Goal: Information Seeking & Learning: Compare options

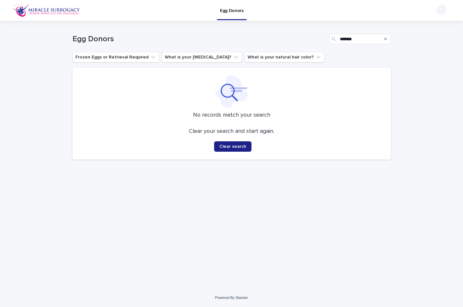
click at [229, 9] on p "Egg Donors" at bounding box center [232, 7] width 24 height 14
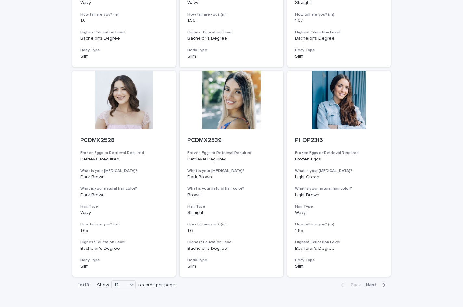
scroll to position [664, 0]
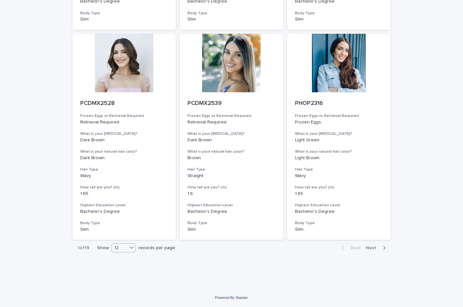
click at [128, 248] on icon at bounding box center [131, 247] width 6 height 6
click at [126, 271] on div "36" at bounding box center [122, 272] width 24 height 8
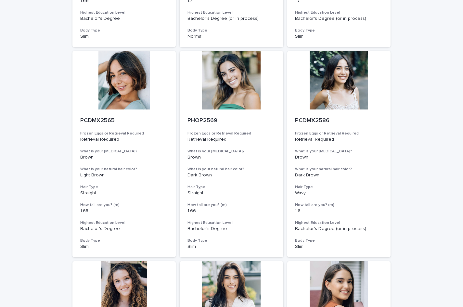
scroll to position [1923, 0]
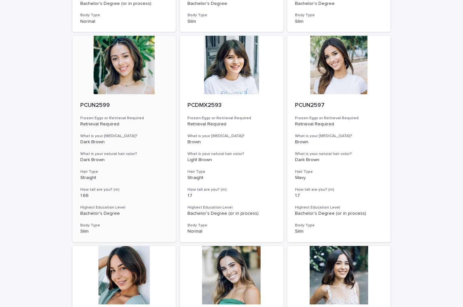
click at [114, 73] on div at bounding box center [124, 65] width 104 height 58
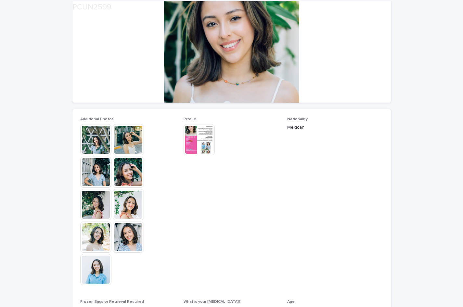
scroll to position [97, 0]
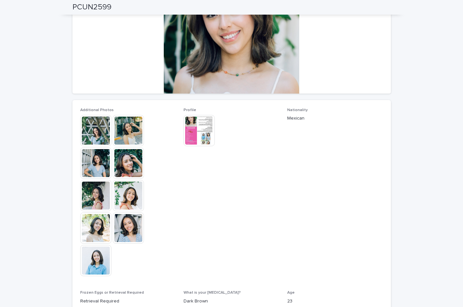
click at [100, 257] on img at bounding box center [95, 260] width 31 height 31
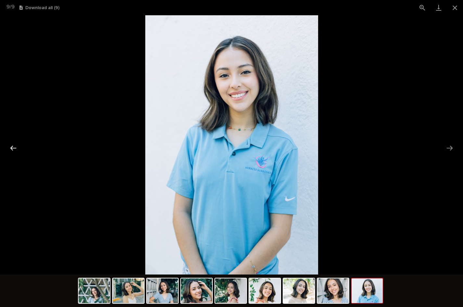
click at [11, 148] on button "Previous slide" at bounding box center [13, 148] width 14 height 13
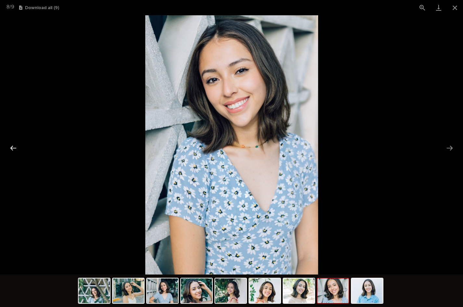
click at [11, 148] on button "Previous slide" at bounding box center [13, 148] width 14 height 13
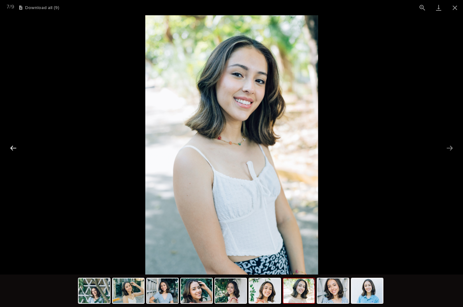
click at [11, 148] on button "Previous slide" at bounding box center [13, 148] width 14 height 13
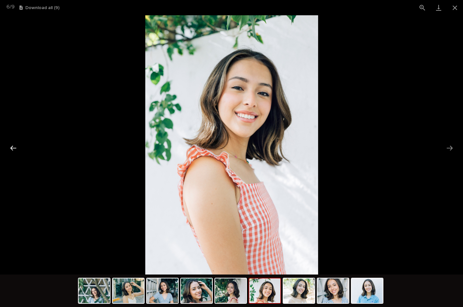
click at [11, 148] on button "Previous slide" at bounding box center [13, 148] width 14 height 13
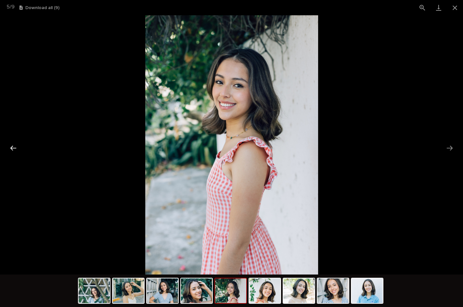
click at [11, 148] on button "Previous slide" at bounding box center [13, 148] width 14 height 13
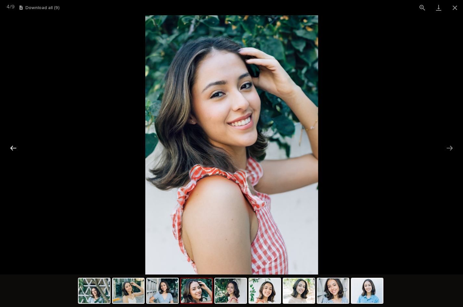
click at [11, 148] on button "Previous slide" at bounding box center [13, 148] width 14 height 13
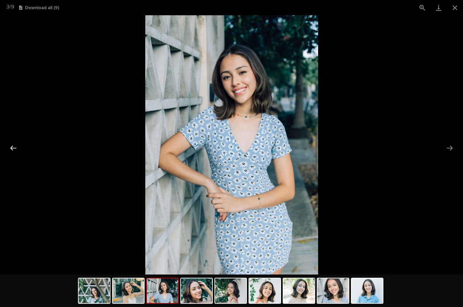
click at [11, 148] on button "Previous slide" at bounding box center [13, 148] width 14 height 13
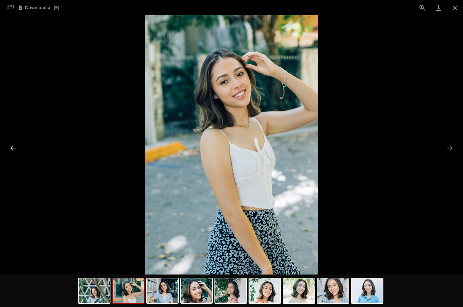
click at [11, 148] on button "Previous slide" at bounding box center [13, 148] width 14 height 13
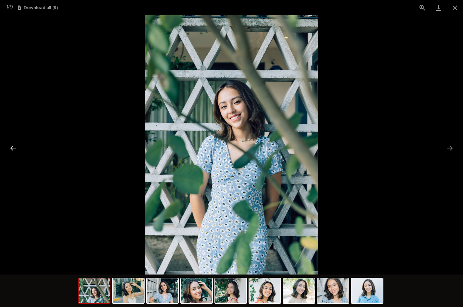
click at [11, 148] on button "Previous slide" at bounding box center [13, 148] width 14 height 13
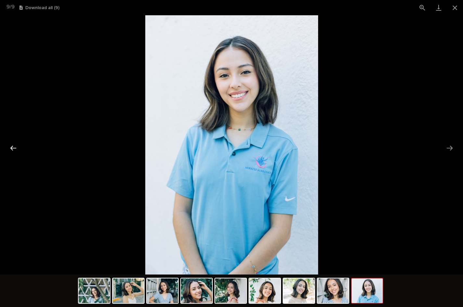
click at [15, 149] on button "Previous slide" at bounding box center [13, 148] width 14 height 13
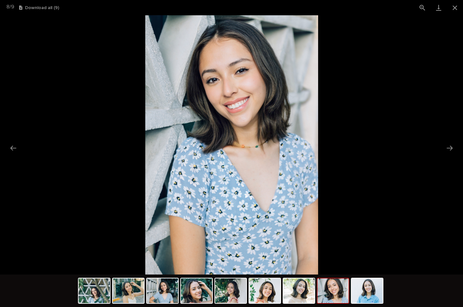
click at [372, 21] on picture at bounding box center [231, 144] width 463 height 259
click at [372, 17] on picture at bounding box center [231, 144] width 463 height 259
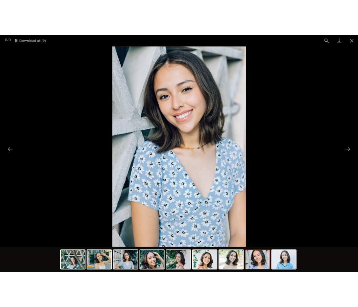
scroll to position [0, 0]
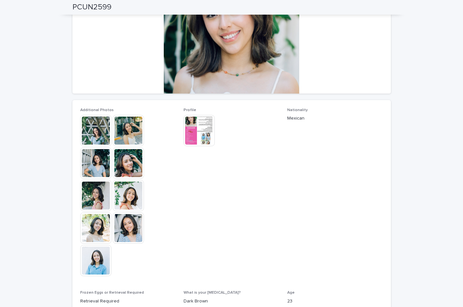
click at [96, 259] on img at bounding box center [95, 260] width 31 height 31
click at [96, 259] on body "Egg Donors Loading... Saving… Loading... Saving… PCUN2599 PCUN2599 Sorry, there…" at bounding box center [231, 153] width 463 height 307
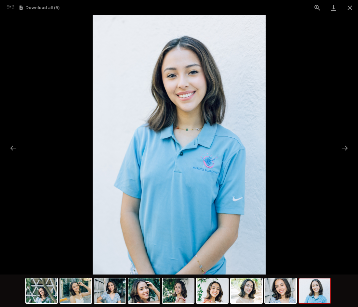
click at [30, 50] on picture at bounding box center [179, 144] width 358 height 259
click at [63, 56] on picture at bounding box center [179, 144] width 358 height 259
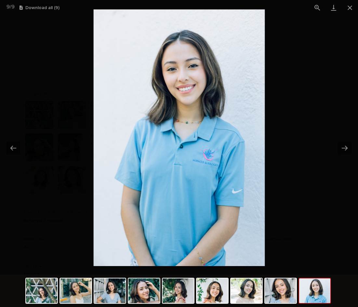
drag, startPoint x: 63, startPoint y: 56, endPoint x: 65, endPoint y: 49, distance: 7.4
click at [65, 49] on picture at bounding box center [179, 137] width 354 height 257
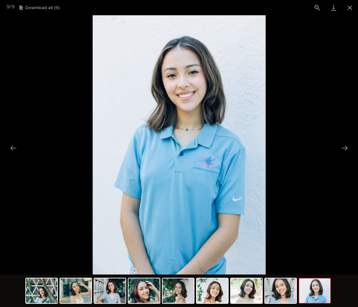
click at [42, 78] on picture at bounding box center [179, 144] width 358 height 259
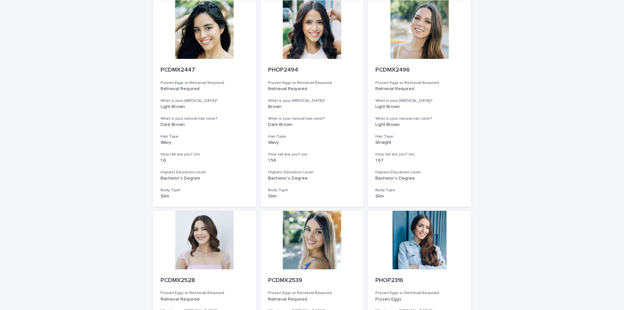
scroll to position [662, 0]
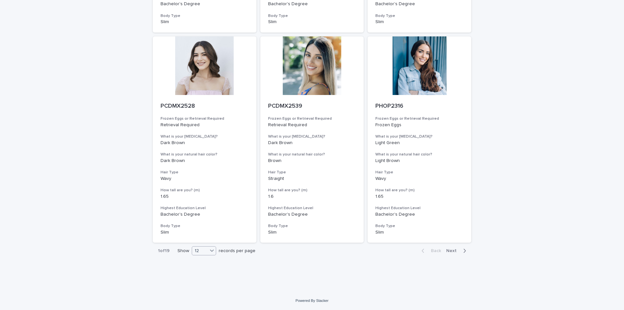
click at [205, 252] on div "12" at bounding box center [200, 250] width 16 height 7
click at [206, 274] on div "36" at bounding box center [202, 275] width 24 height 8
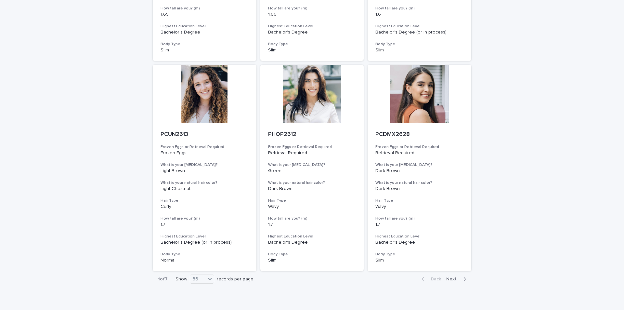
scroll to position [2343, 0]
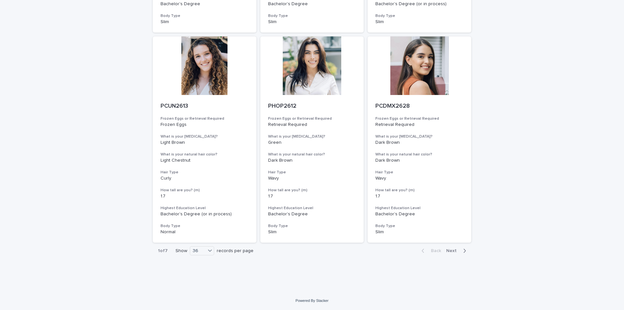
click at [451, 249] on span "Next" at bounding box center [453, 250] width 14 height 5
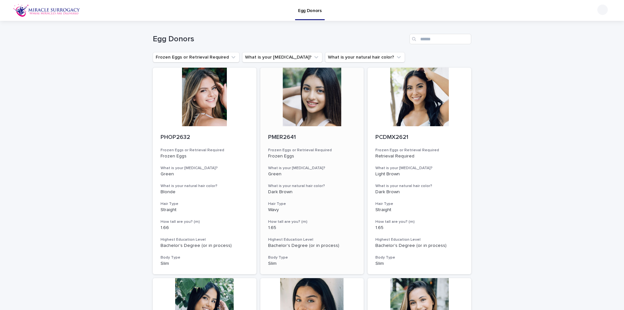
click at [323, 109] on div at bounding box center [312, 97] width 104 height 58
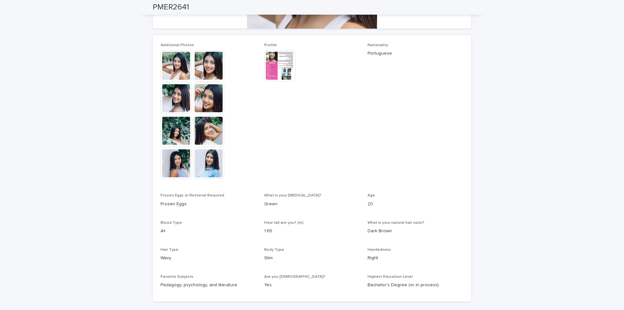
scroll to position [130, 0]
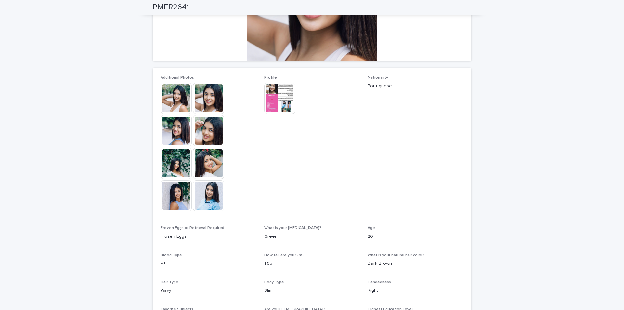
click at [206, 198] on img at bounding box center [208, 195] width 31 height 31
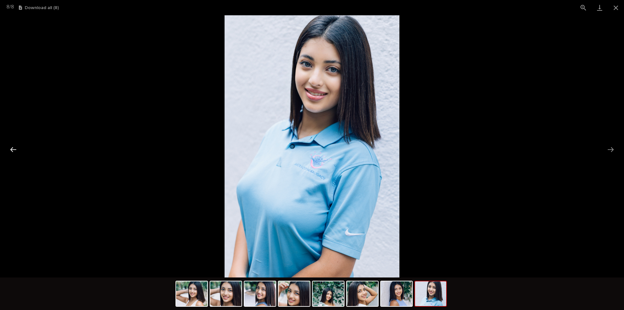
click at [14, 148] on button "Previous slide" at bounding box center [13, 149] width 14 height 13
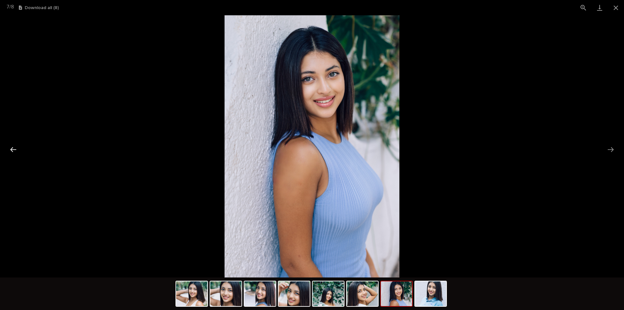
click at [14, 148] on button "Previous slide" at bounding box center [13, 149] width 14 height 13
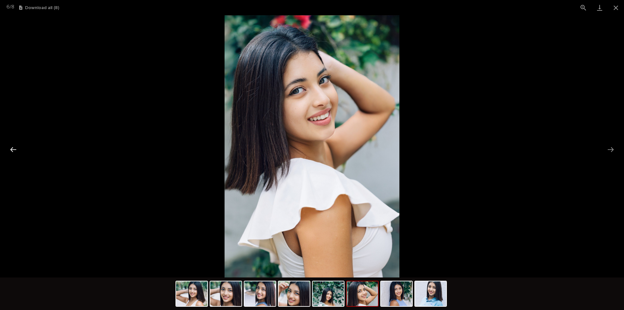
click at [14, 148] on button "Previous slide" at bounding box center [13, 149] width 14 height 13
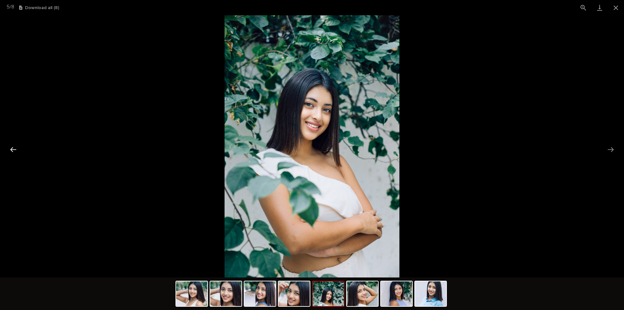
click at [14, 148] on button "Previous slide" at bounding box center [13, 149] width 14 height 13
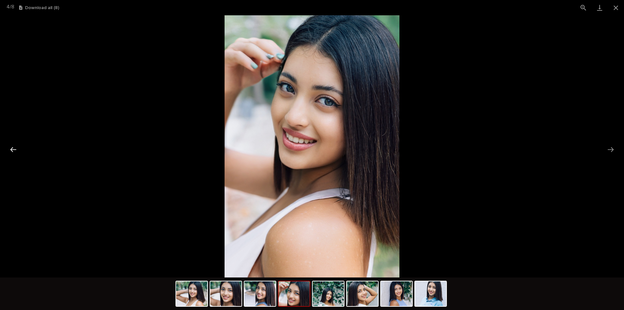
click at [14, 148] on button "Previous slide" at bounding box center [13, 149] width 14 height 13
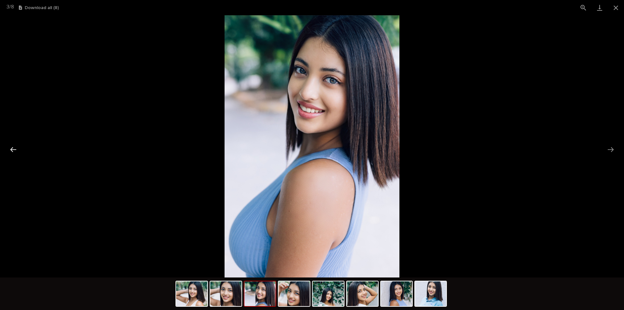
click at [14, 148] on button "Previous slide" at bounding box center [13, 149] width 14 height 13
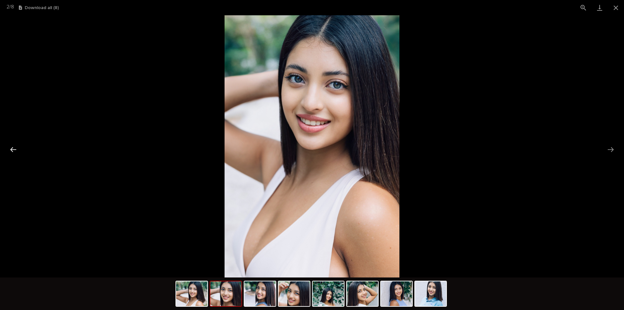
click at [14, 148] on button "Previous slide" at bounding box center [13, 149] width 14 height 13
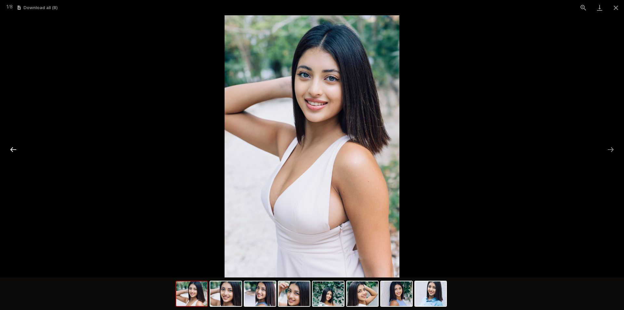
click at [14, 148] on button "Previous slide" at bounding box center [13, 149] width 14 height 13
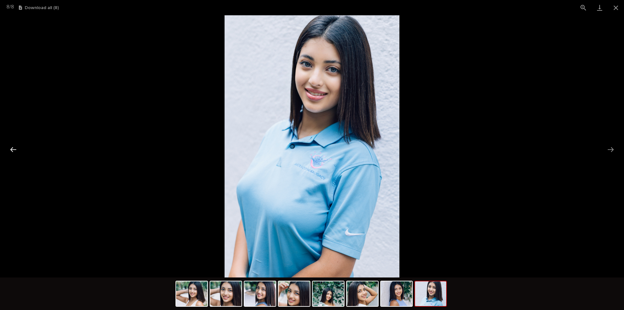
click at [14, 148] on button "Previous slide" at bounding box center [13, 149] width 14 height 13
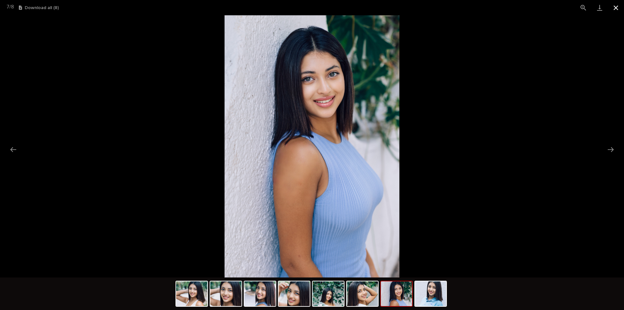
click at [463, 8] on button "Close gallery" at bounding box center [616, 7] width 16 height 15
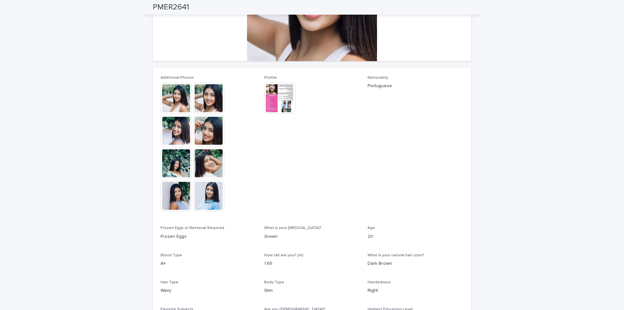
click at [285, 96] on img at bounding box center [279, 98] width 31 height 31
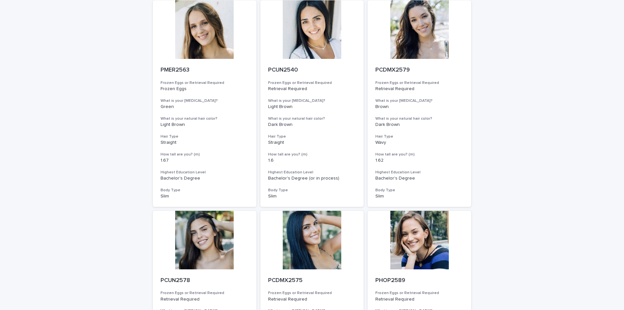
scroll to position [662, 0]
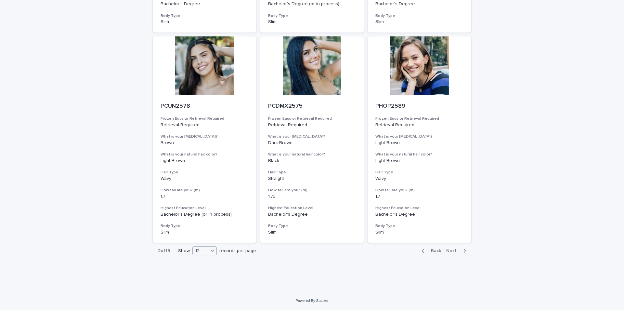
click at [209, 251] on icon at bounding box center [212, 250] width 6 height 6
click at [209, 273] on div "36" at bounding box center [203, 275] width 24 height 8
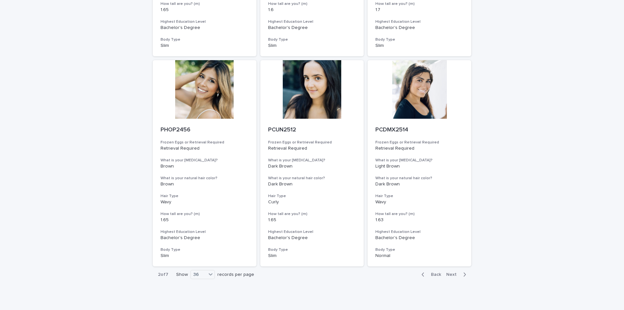
scroll to position [2343, 0]
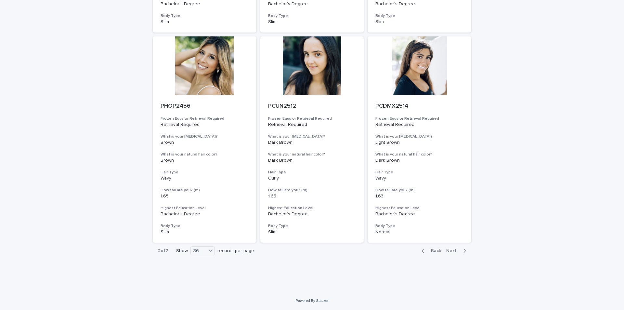
click at [452, 249] on span "Next" at bounding box center [453, 250] width 14 height 5
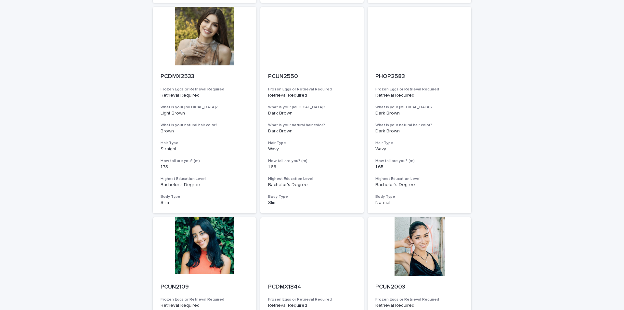
scroll to position [2307, 0]
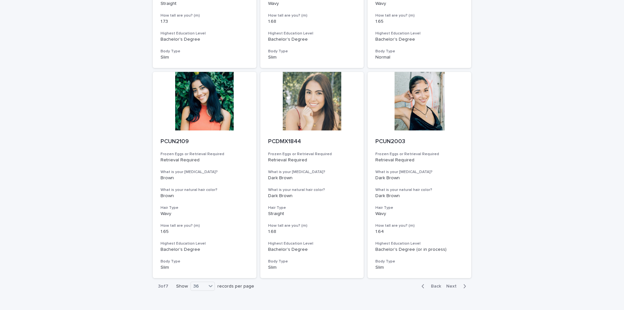
click at [453, 285] on span "Next" at bounding box center [453, 286] width 14 height 5
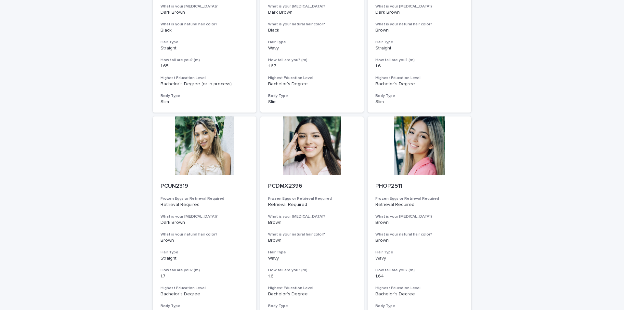
scroll to position [2343, 0]
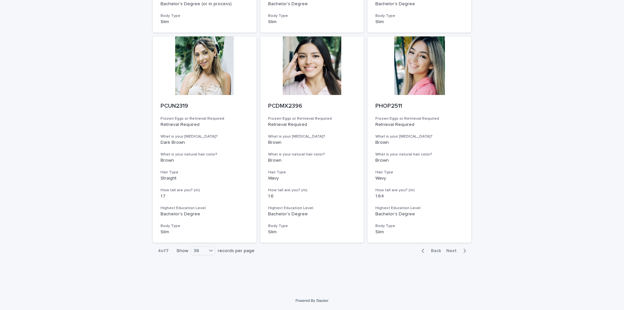
click at [449, 248] on button "Next" at bounding box center [458, 251] width 28 height 6
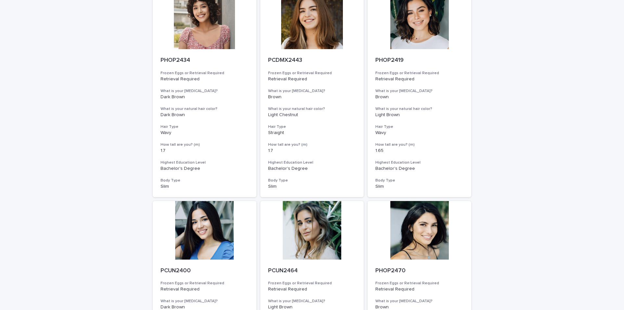
scroll to position [2340, 0]
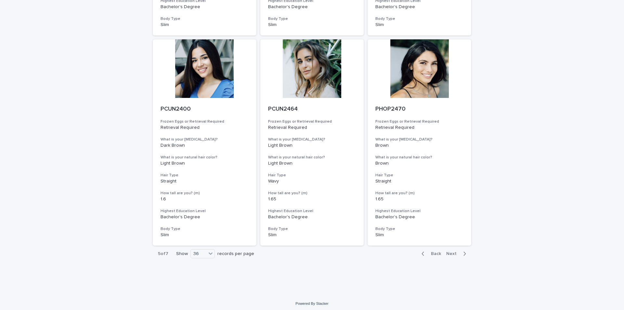
click at [450, 251] on span "Next" at bounding box center [453, 253] width 14 height 5
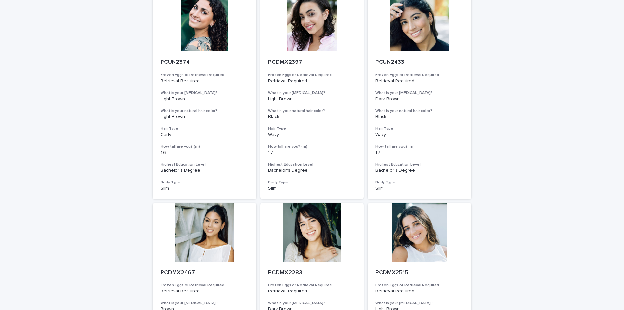
scroll to position [2343, 0]
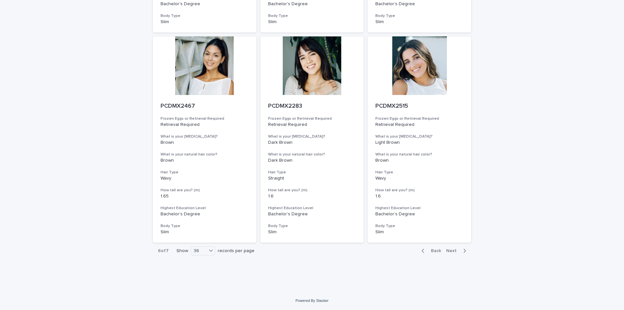
click at [452, 250] on span "Next" at bounding box center [453, 250] width 14 height 5
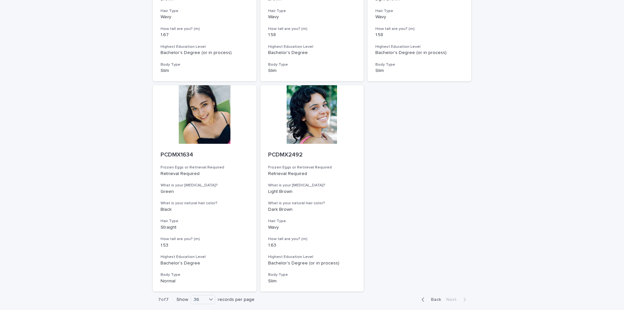
scroll to position [662, 0]
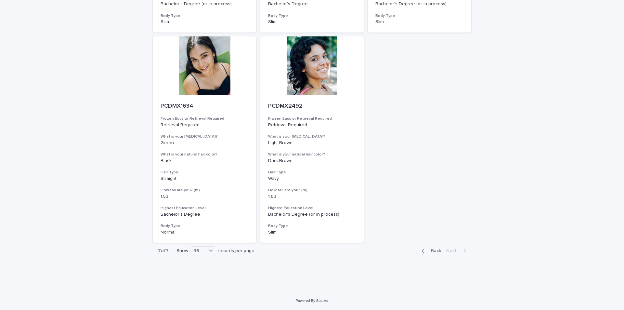
click at [422, 250] on icon "button" at bounding box center [422, 251] width 3 height 6
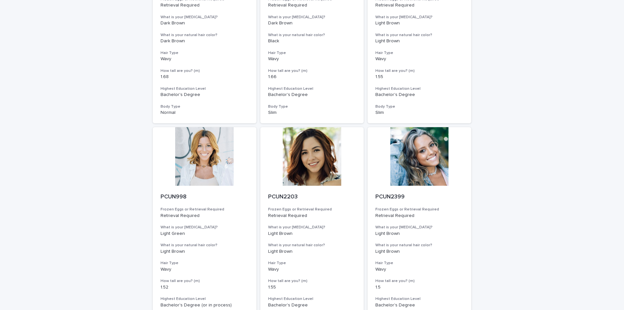
scroll to position [402, 0]
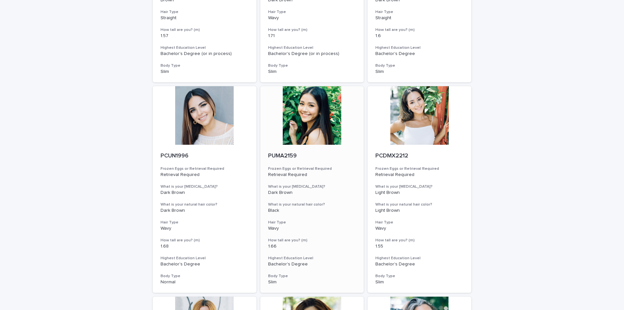
click at [312, 143] on div at bounding box center [312, 115] width 104 height 58
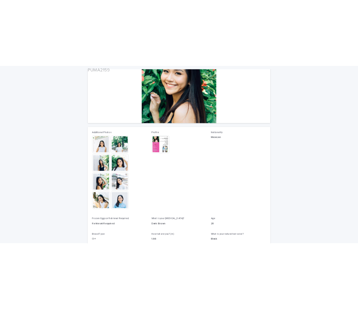
scroll to position [97, 0]
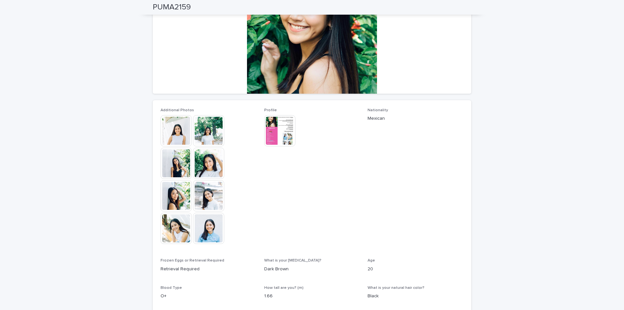
click at [201, 229] on img at bounding box center [208, 228] width 31 height 31
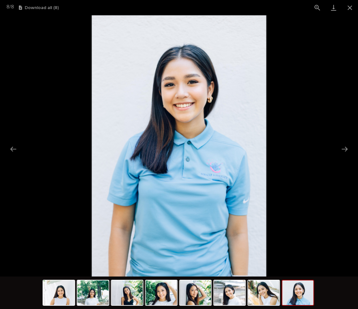
click at [200, 28] on img at bounding box center [179, 146] width 174 height 262
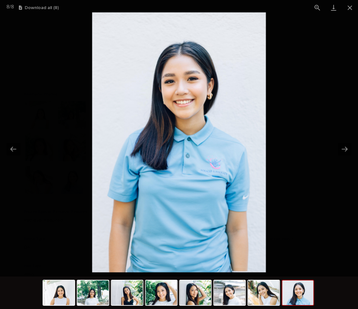
drag, startPoint x: 200, startPoint y: 28, endPoint x: 200, endPoint y: 25, distance: 3.6
click at [200, 25] on img at bounding box center [179, 142] width 174 height 260
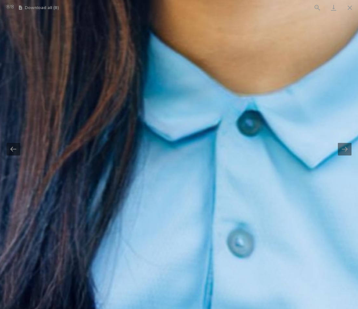
click at [200, 25] on img at bounding box center [179, 146] width 1237 height 1855
click at [200, 25] on img at bounding box center [178, 146] width 1237 height 1856
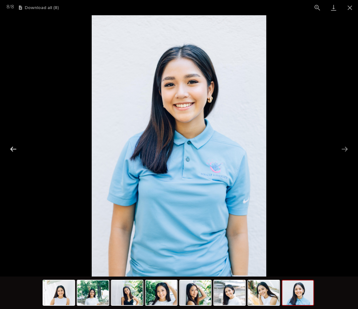
click at [9, 149] on button "Previous slide" at bounding box center [13, 149] width 14 height 13
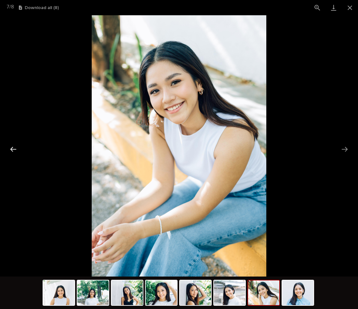
click at [9, 149] on button "Previous slide" at bounding box center [13, 149] width 14 height 13
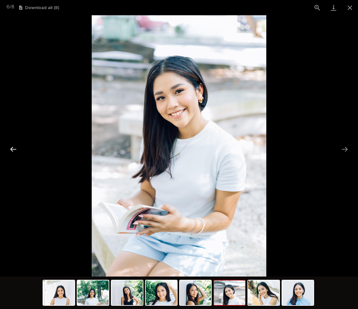
click at [12, 149] on button "Previous slide" at bounding box center [13, 149] width 14 height 13
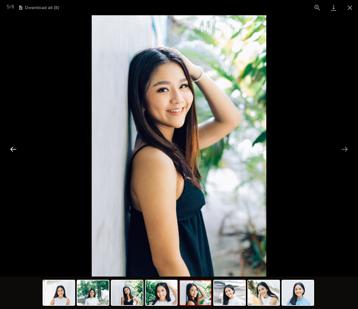
click at [12, 149] on button "Previous slide" at bounding box center [13, 149] width 14 height 13
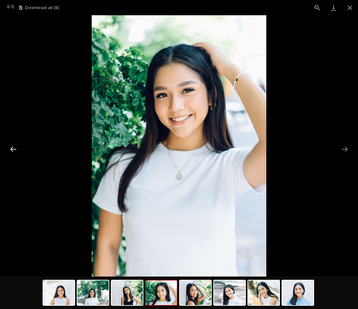
click at [12, 149] on button "Previous slide" at bounding box center [13, 149] width 14 height 13
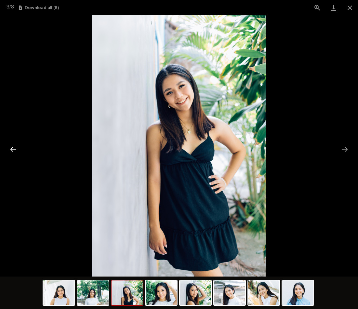
click at [12, 149] on button "Previous slide" at bounding box center [13, 149] width 14 height 13
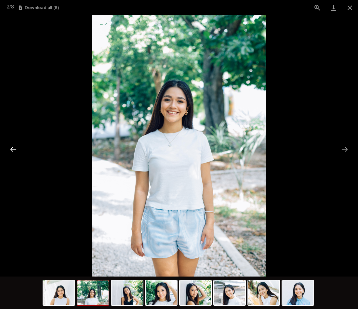
click at [12, 149] on button "Previous slide" at bounding box center [13, 149] width 14 height 13
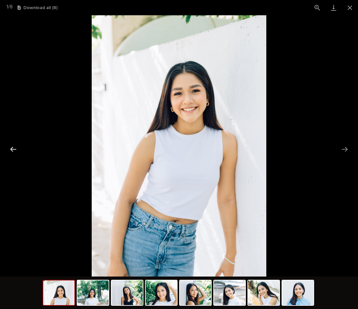
click at [12, 149] on button "Previous slide" at bounding box center [13, 149] width 14 height 13
